Goal: Task Accomplishment & Management: Complete application form

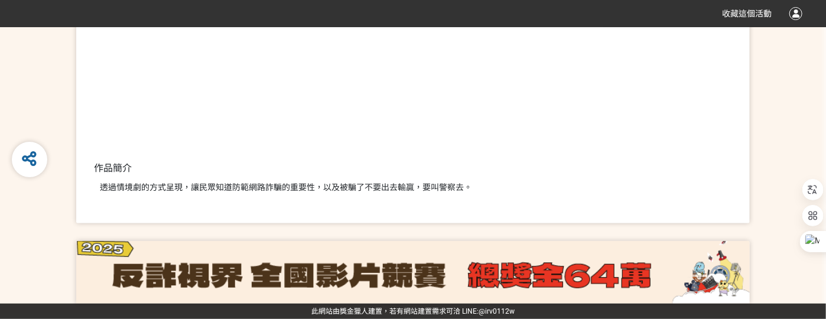
scroll to position [278, 0]
click at [323, 211] on div "作品連結 作品簡介 透過情境劇的方式呈現，讓民眾知道防範網路詐騙的重要性，以及被騙了不要出去輸贏，要叫警察去。 38 票 投票 SID: 349542" at bounding box center [413, 56] width 674 height 334
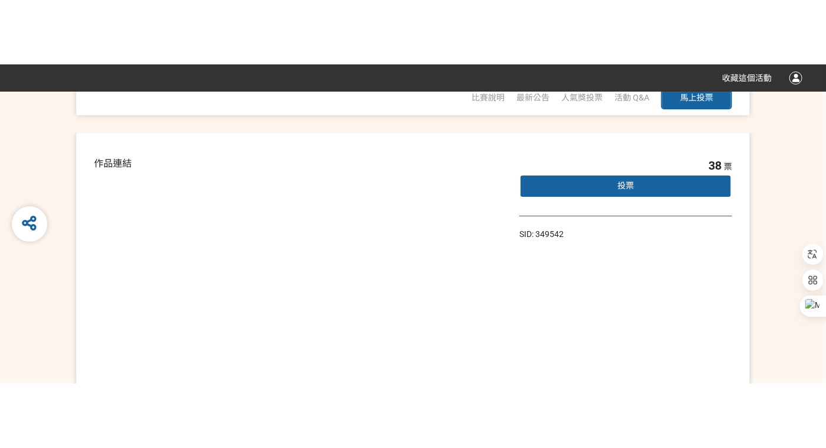
scroll to position [0, 0]
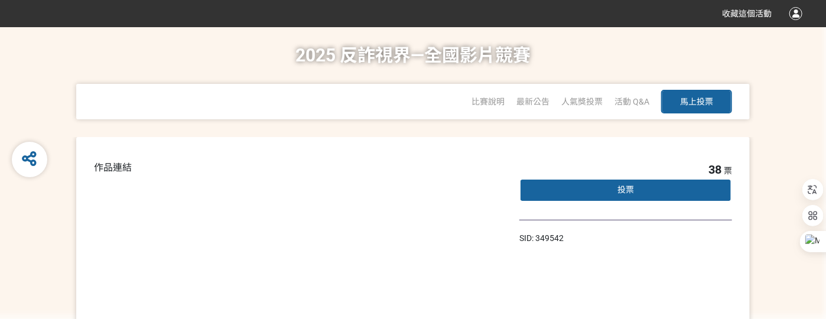
click at [681, 202] on div "投票" at bounding box center [625, 190] width 213 height 24
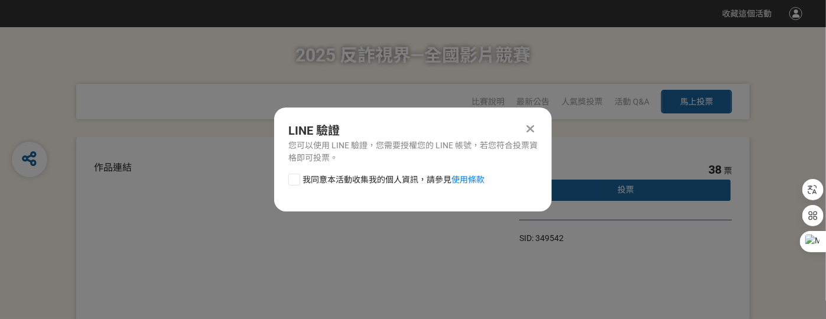
click at [288, 186] on div at bounding box center [294, 180] width 12 height 12
checkbox input "true"
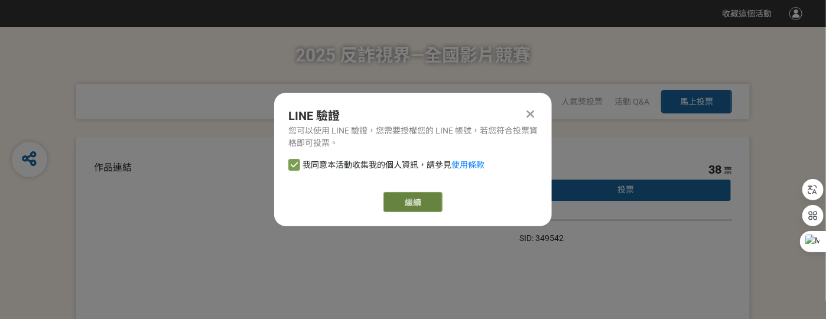
click at [428, 207] on link "繼續" at bounding box center [413, 202] width 59 height 20
click at [535, 112] on icon at bounding box center [531, 114] width 8 height 12
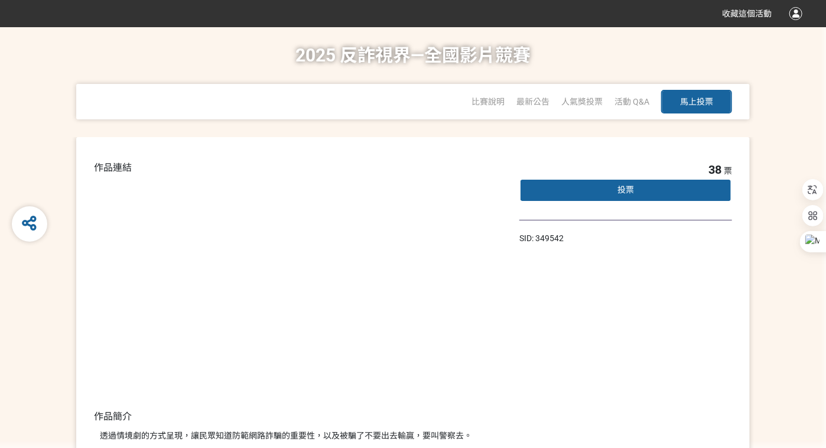
click at [672, 200] on div "投票" at bounding box center [625, 190] width 213 height 24
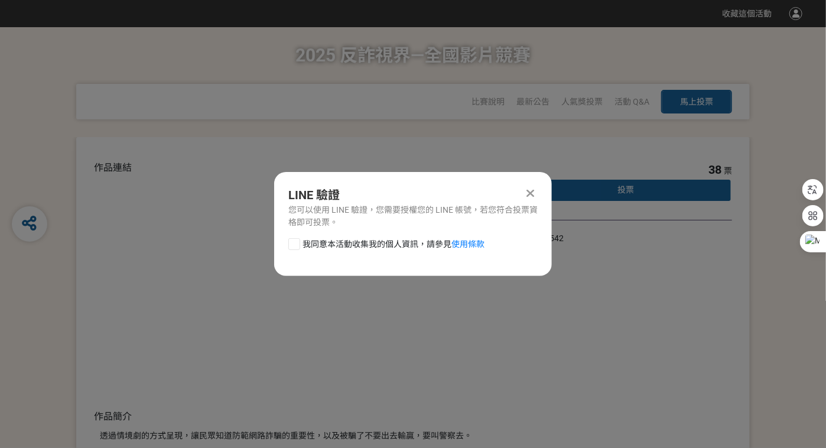
drag, startPoint x: 261, startPoint y: 251, endPoint x: 271, endPoint y: 258, distance: 11.8
click at [288, 250] on div at bounding box center [294, 244] width 12 height 12
checkbox input "true"
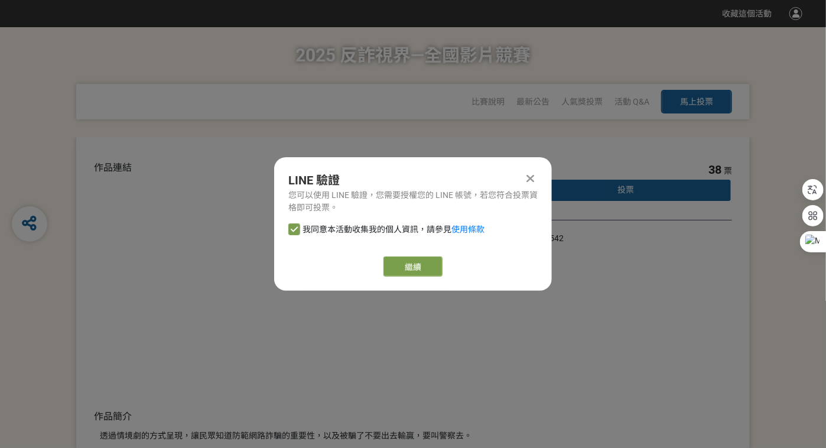
click at [535, 173] on icon at bounding box center [531, 179] width 8 height 12
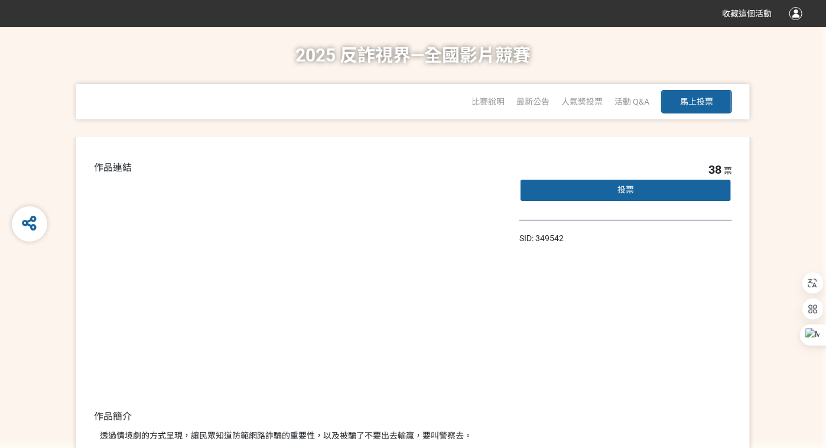
click at [655, 196] on div "投票" at bounding box center [625, 190] width 213 height 24
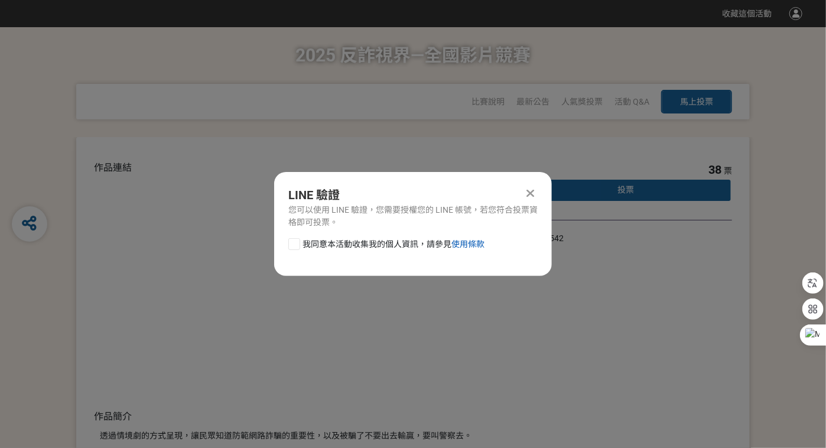
click at [485, 249] on link "使用條款" at bounding box center [467, 243] width 33 height 9
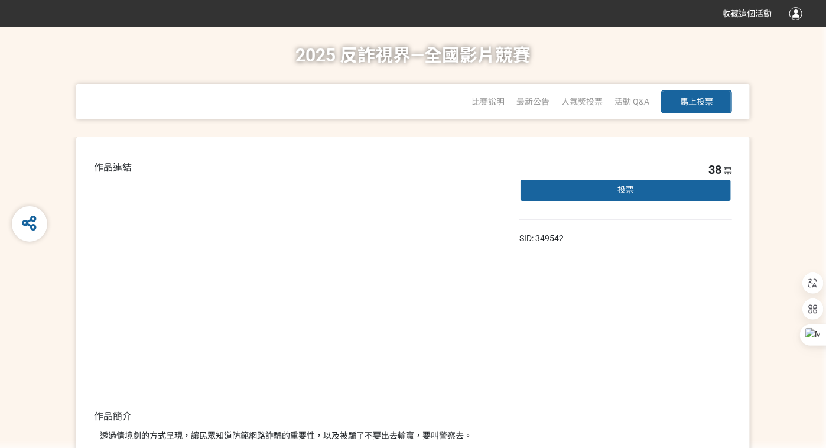
click at [688, 106] on span "馬上投票" at bounding box center [696, 101] width 33 height 9
select select "13146"
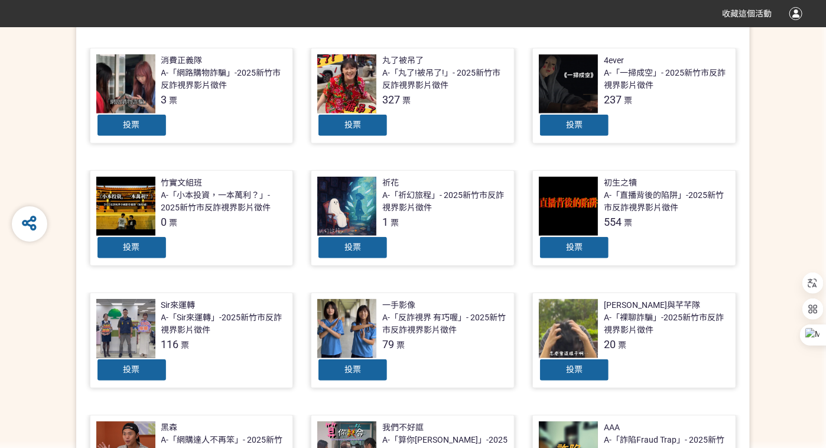
scroll to position [532, 0]
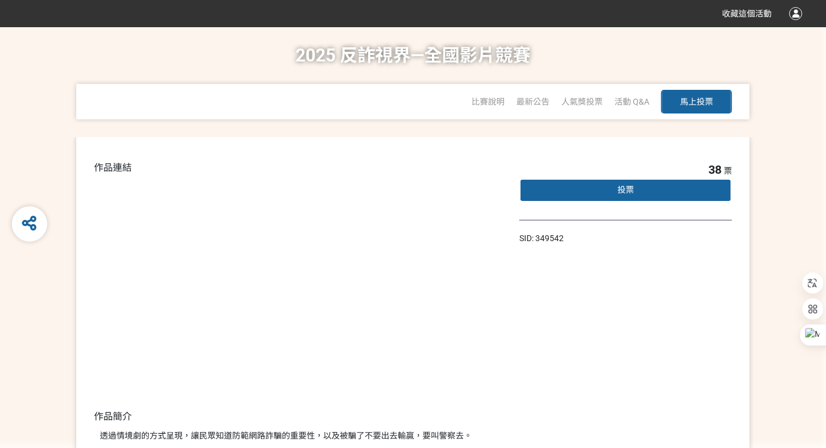
click at [709, 103] on span "馬上投票" at bounding box center [696, 101] width 33 height 9
select select "13146"
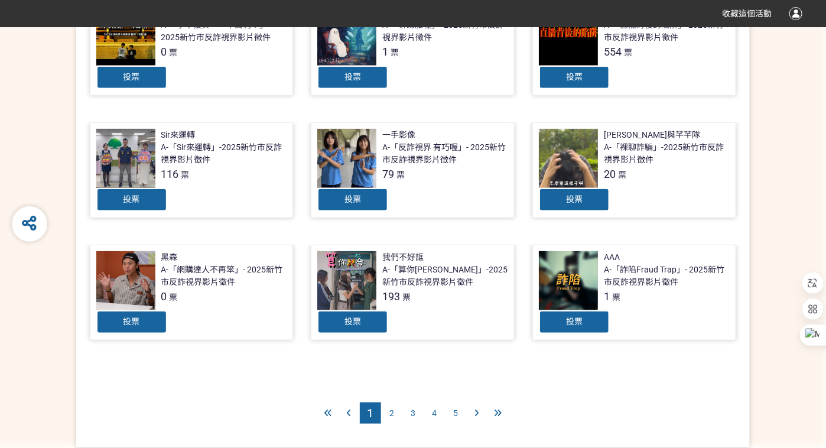
scroll to position [629, 0]
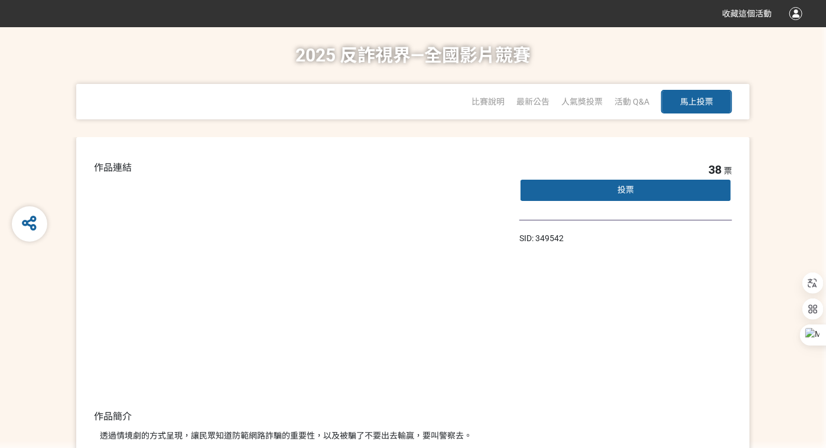
click at [685, 105] on span "馬上投票" at bounding box center [696, 101] width 33 height 9
select select "13146"
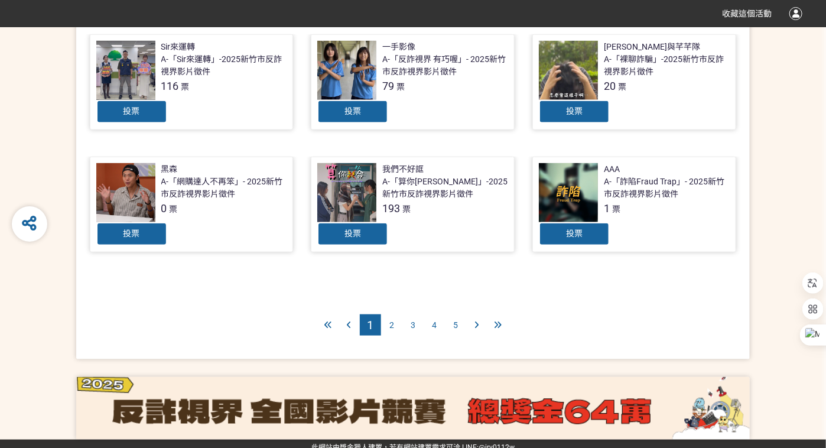
scroll to position [532, 0]
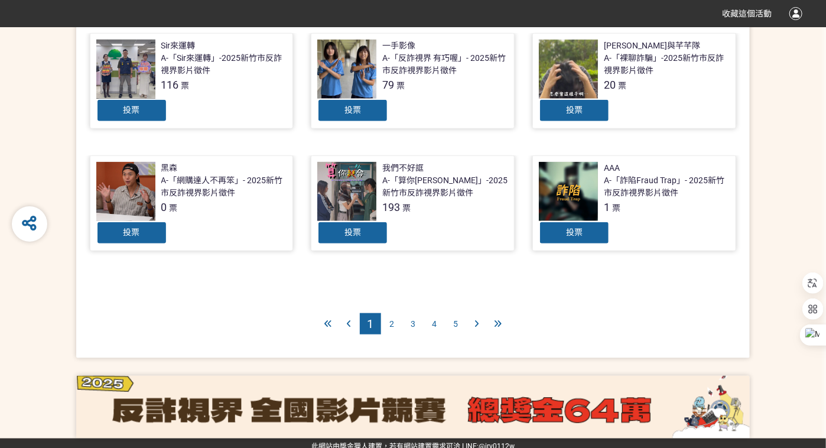
click at [398, 334] on div "2" at bounding box center [391, 323] width 21 height 21
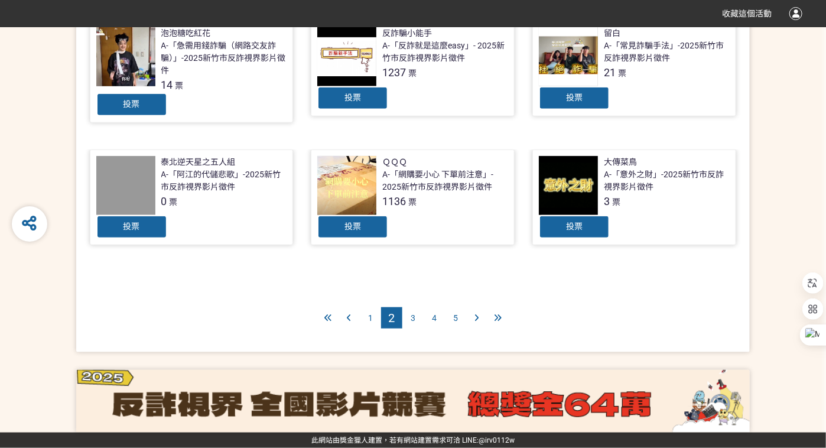
scroll to position [620, 0]
click at [413, 323] on span "3" at bounding box center [413, 317] width 5 height 9
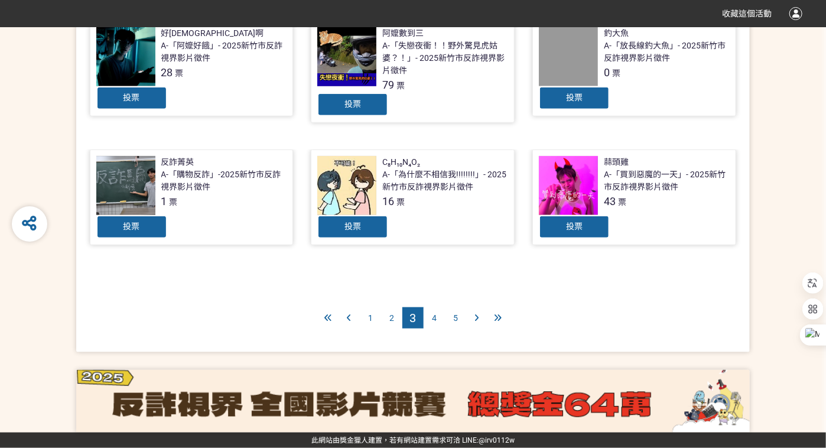
scroll to position [620, 0]
click at [437, 329] on div "4" at bounding box center [434, 317] width 21 height 21
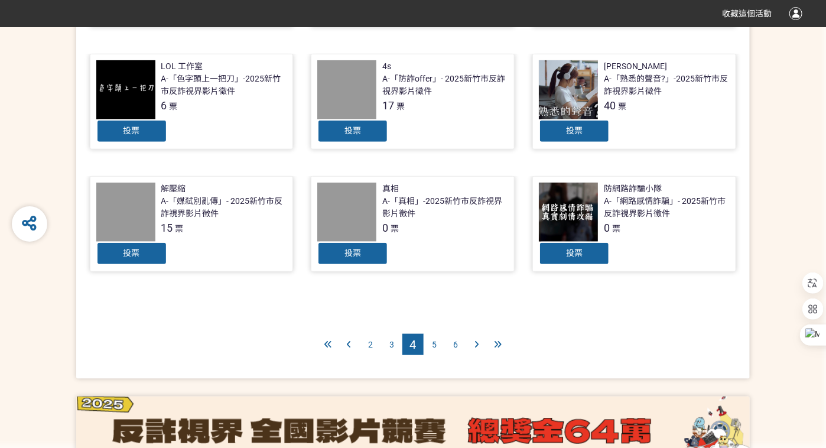
scroll to position [532, 0]
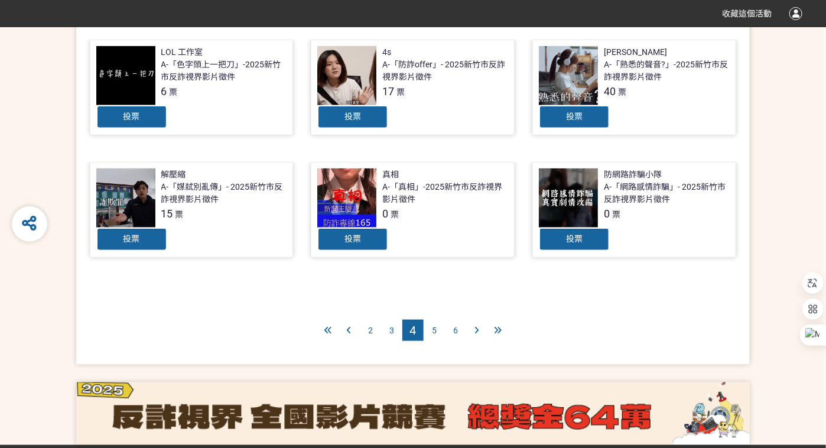
click at [439, 341] on div "5" at bounding box center [434, 330] width 21 height 21
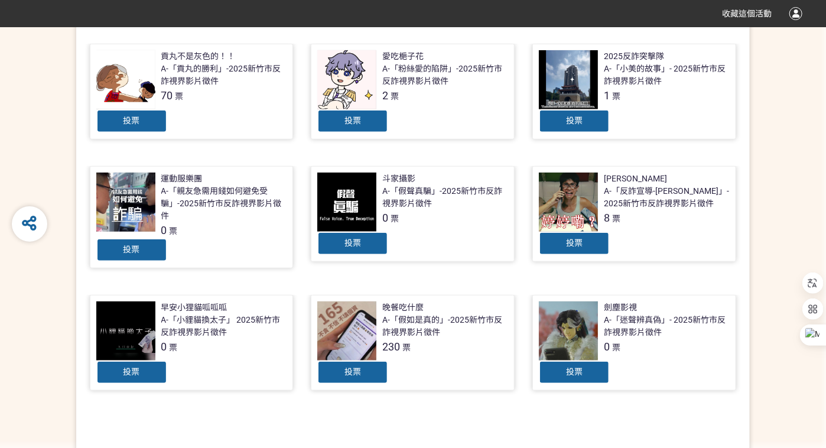
scroll to position [532, 0]
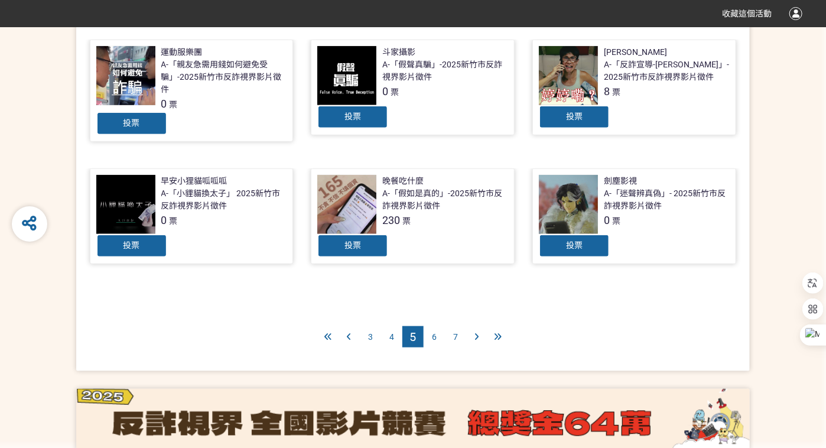
click at [439, 347] on div "6" at bounding box center [434, 336] width 21 height 21
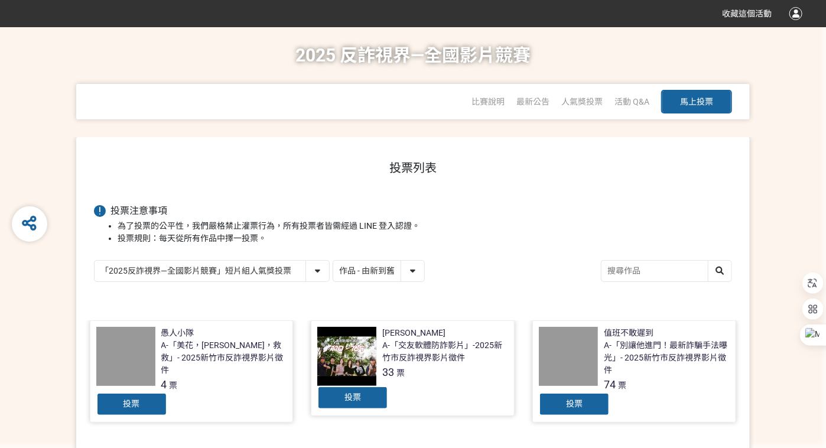
scroll to position [266, 0]
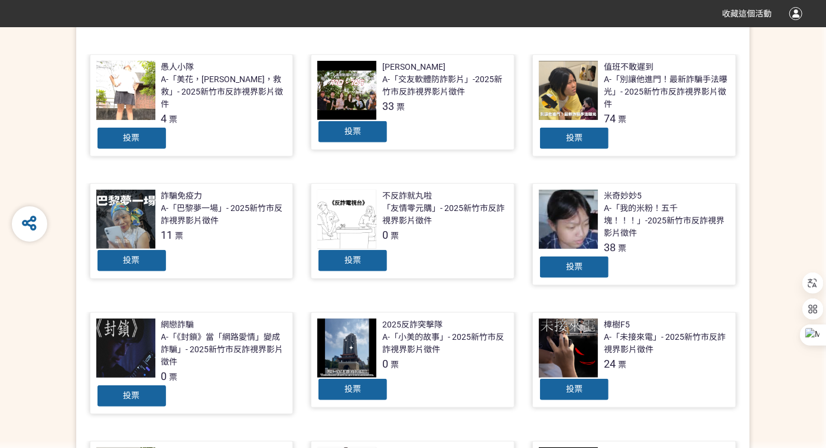
click at [569, 279] on div "投票" at bounding box center [574, 267] width 71 height 24
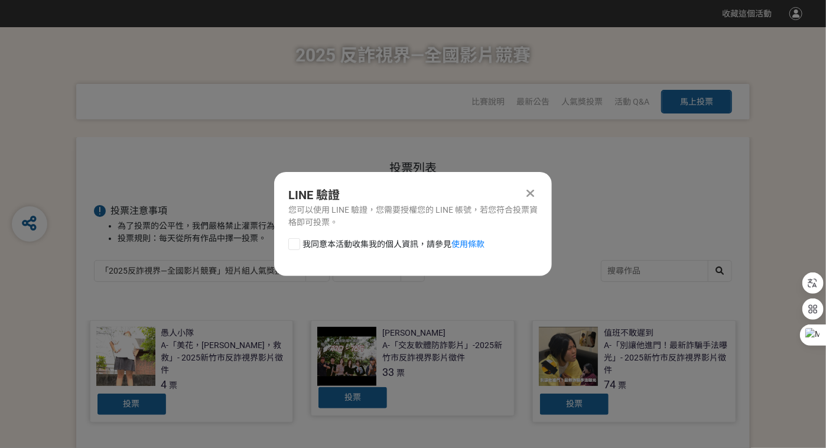
click at [288, 250] on div at bounding box center [294, 244] width 12 height 12
checkbox input "true"
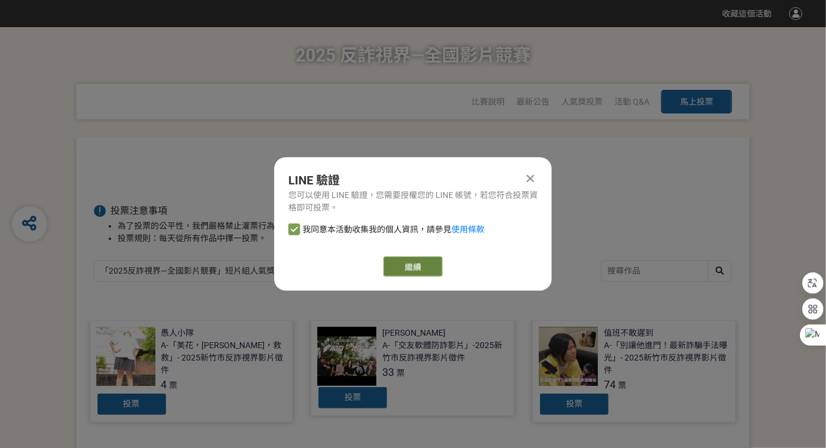
click at [415, 274] on link "繼續" at bounding box center [413, 266] width 59 height 20
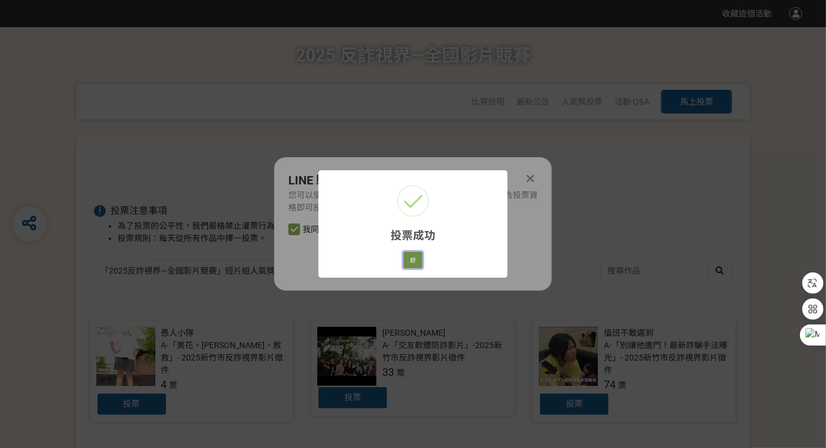
click at [413, 268] on button "好" at bounding box center [413, 260] width 19 height 17
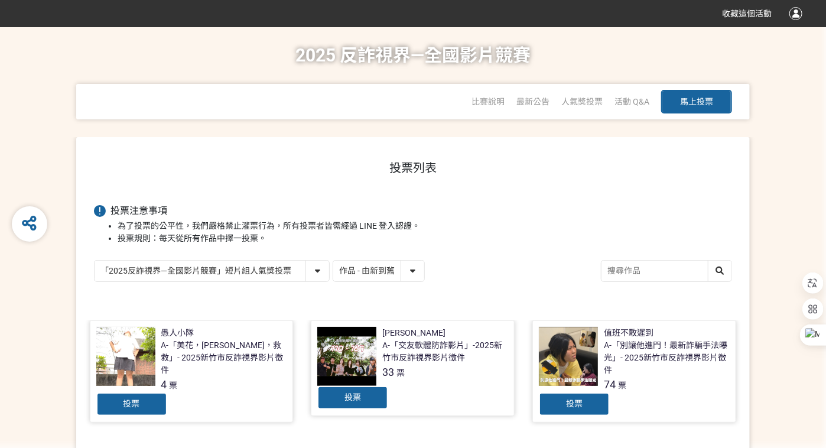
scroll to position [170, 0]
